Goal: Communication & Community: Answer question/provide support

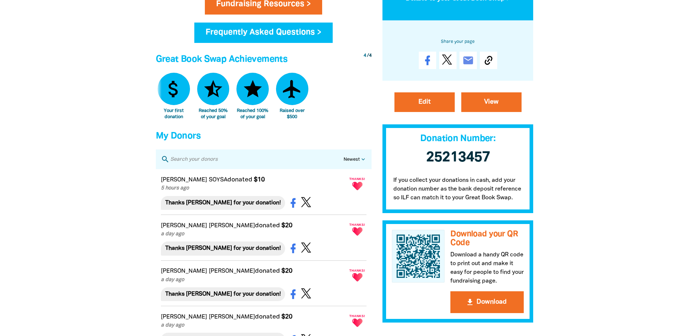
scroll to position [363, 0]
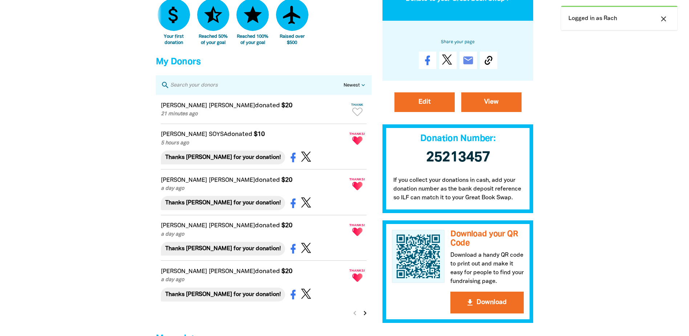
scroll to position [472, 0]
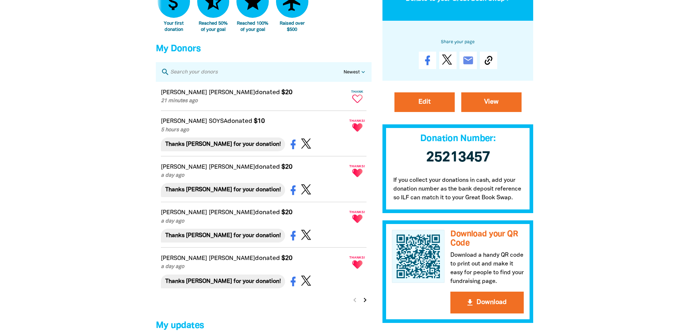
click at [357, 103] on icon "Paginated content" at bounding box center [357, 98] width 10 height 8
type textarea "Thanks [PERSON_NAME] for your donation!"
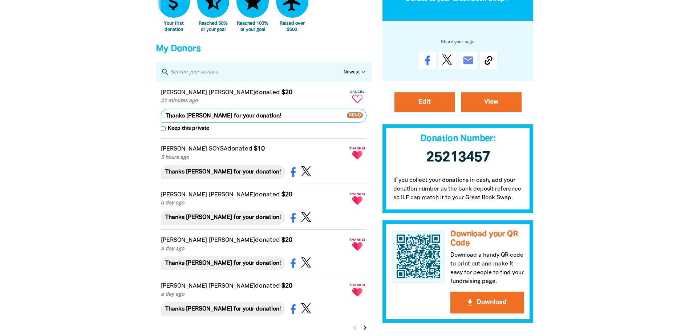
click at [352, 118] on span "Send" at bounding box center [355, 115] width 16 height 6
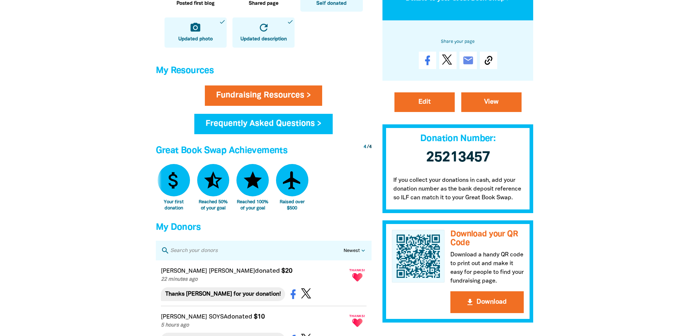
scroll to position [363, 0]
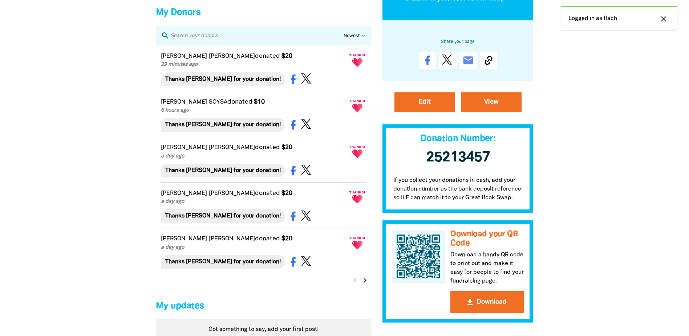
scroll to position [472, 0]
